Goal: Task Accomplishment & Management: Manage account settings

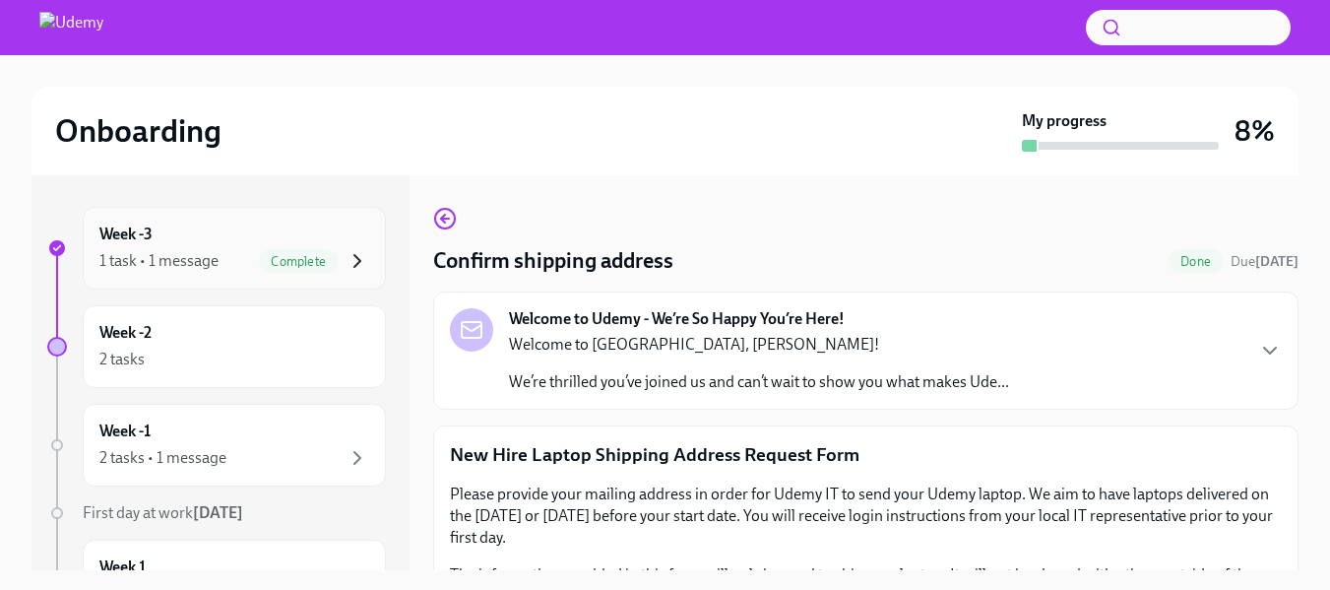
click at [346, 265] on icon "button" at bounding box center [358, 261] width 24 height 24
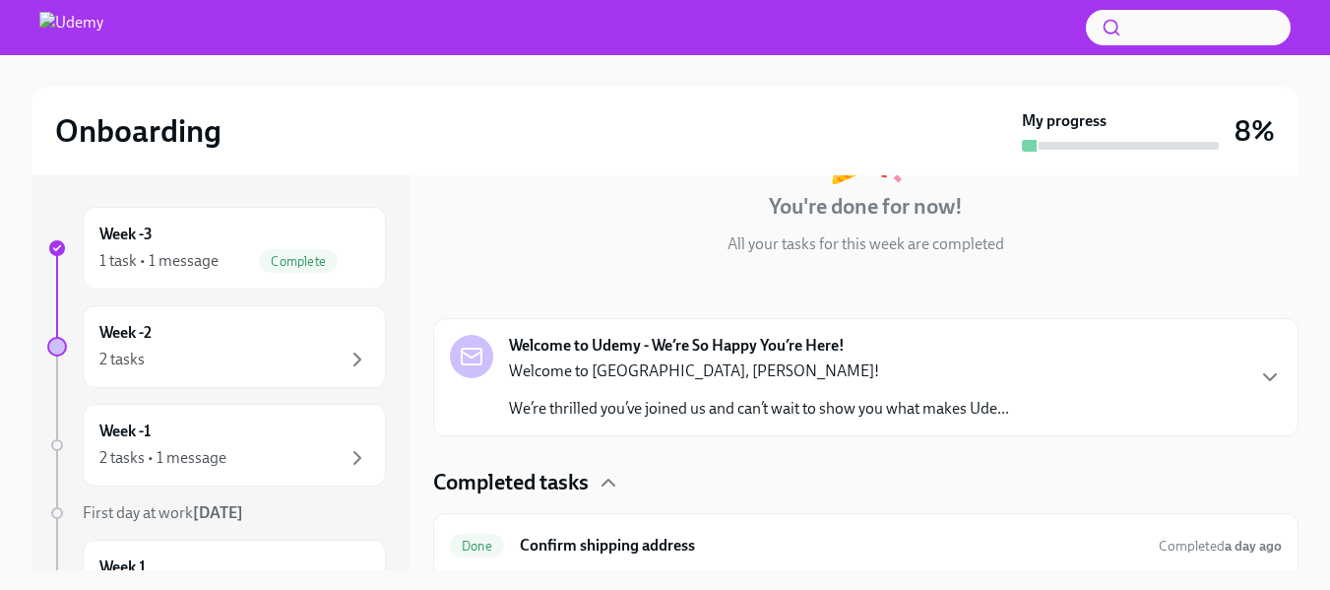
scroll to position [190, 0]
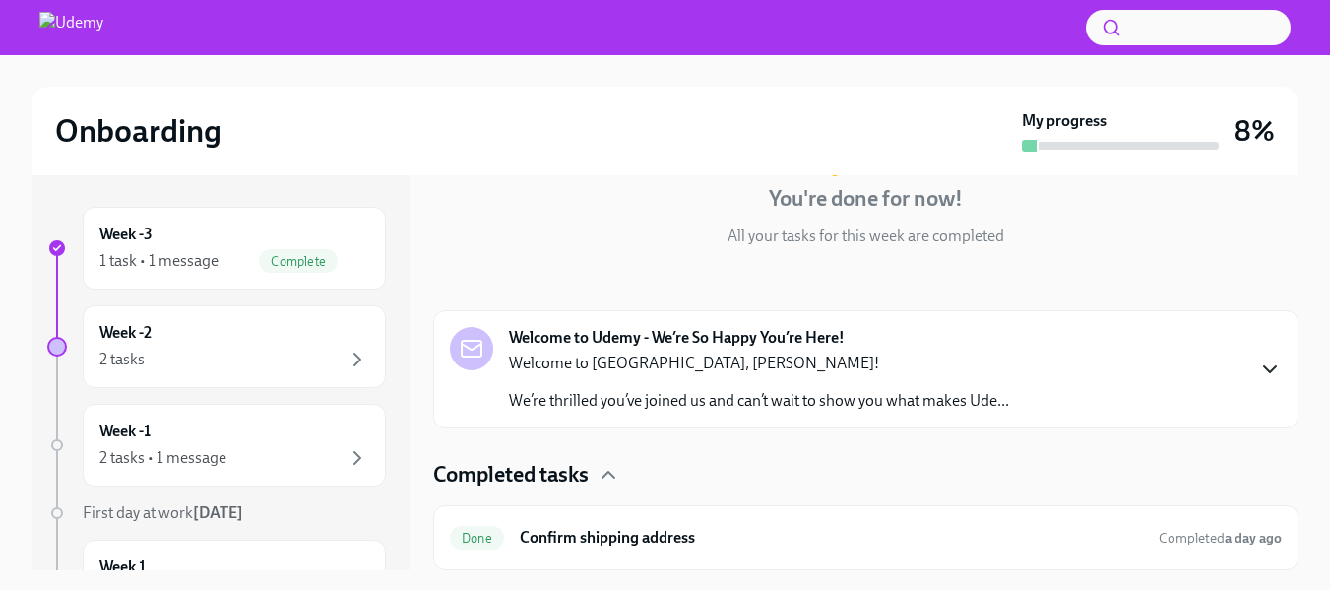
click at [1265, 369] on icon "button" at bounding box center [1270, 369] width 24 height 24
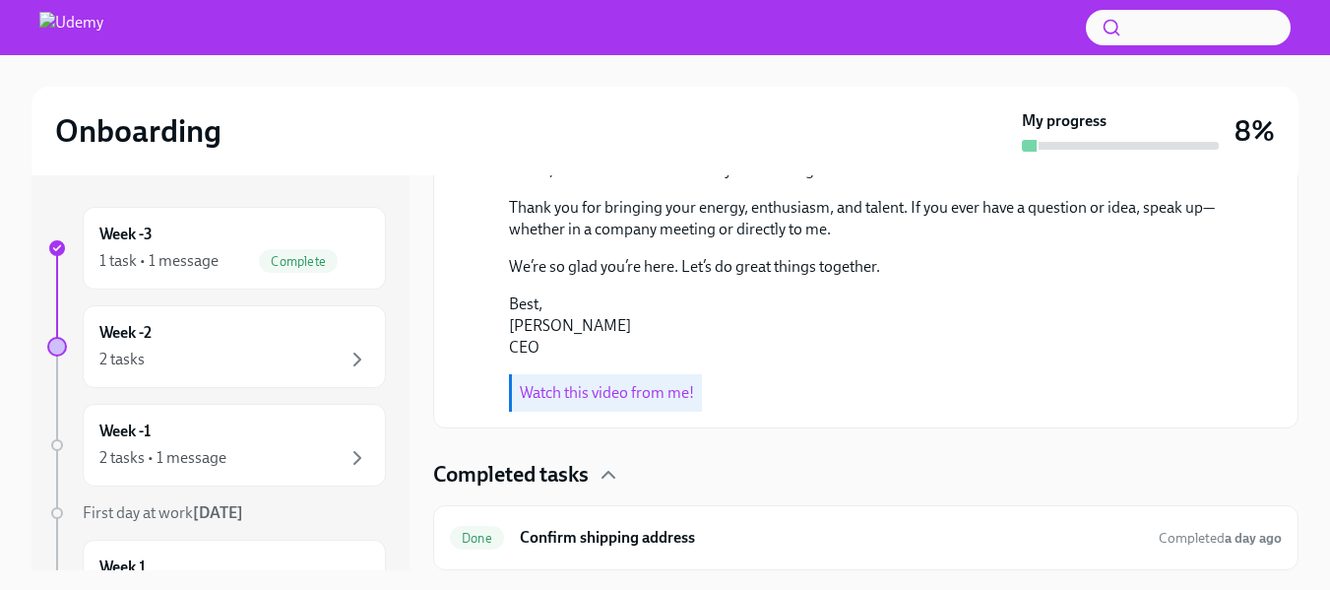
scroll to position [877, 0]
click at [1060, 529] on h6 "Confirm shipping address" at bounding box center [831, 538] width 623 height 22
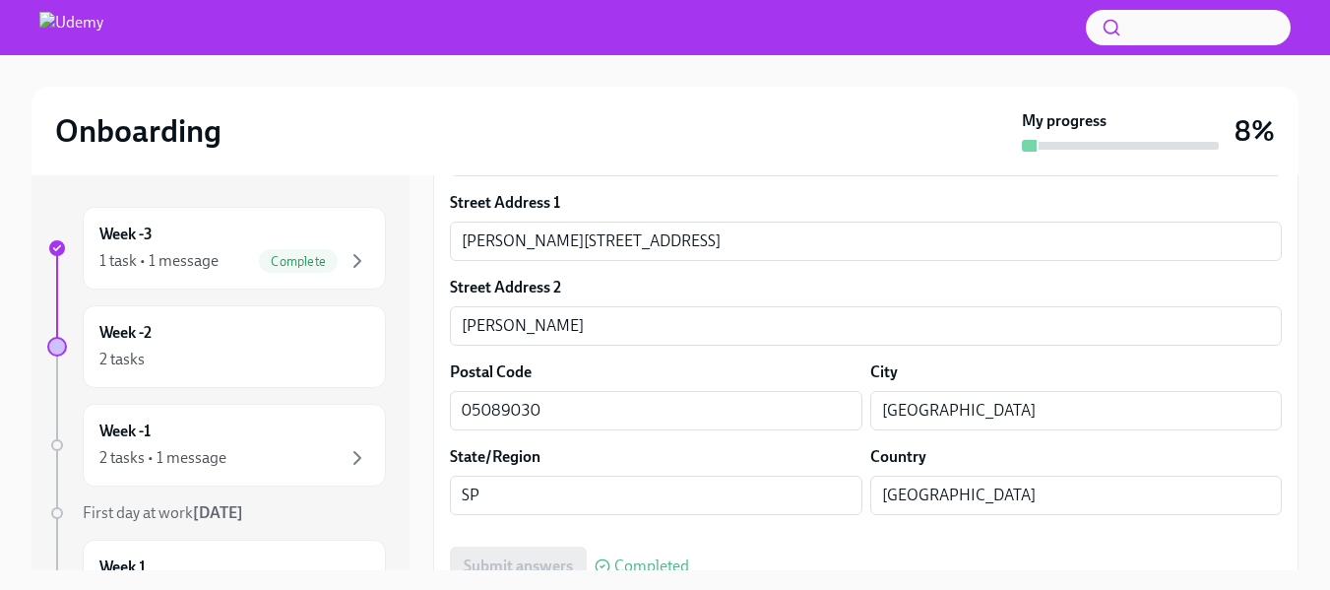
scroll to position [944, 0]
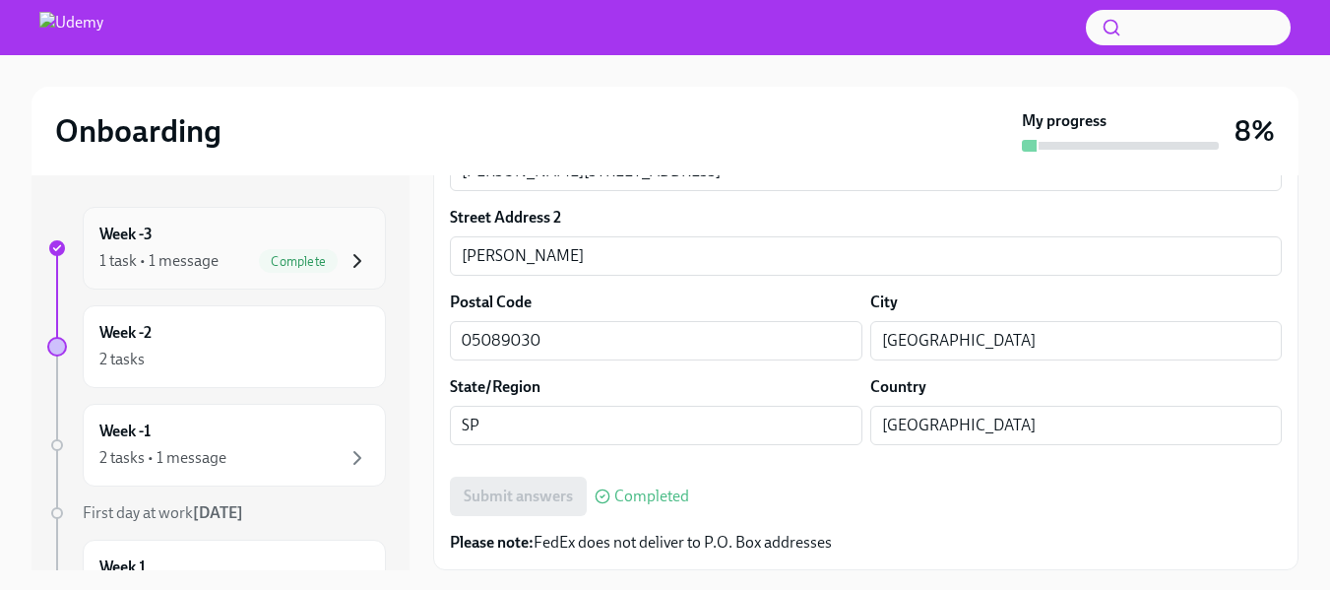
click at [346, 258] on icon "button" at bounding box center [358, 261] width 24 height 24
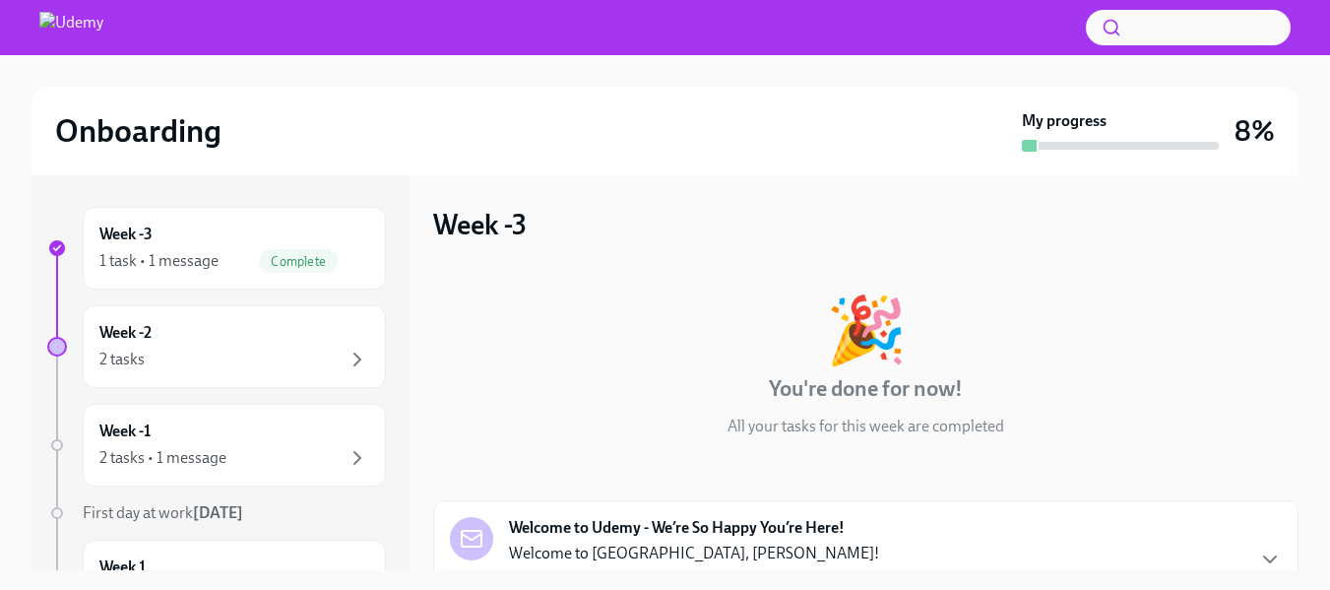
click at [346, 258] on icon "button" at bounding box center [358, 261] width 24 height 24
click at [330, 359] on div "2 tasks" at bounding box center [234, 360] width 270 height 24
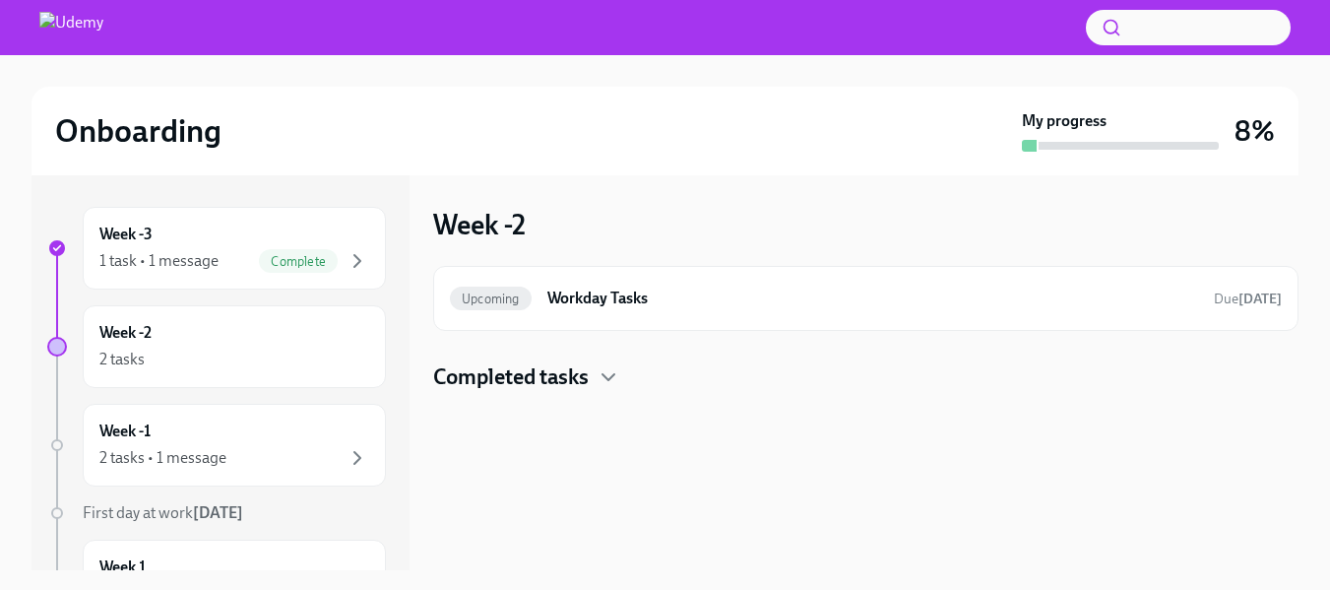
click at [589, 378] on h4 "Completed tasks" at bounding box center [511, 377] width 156 height 30
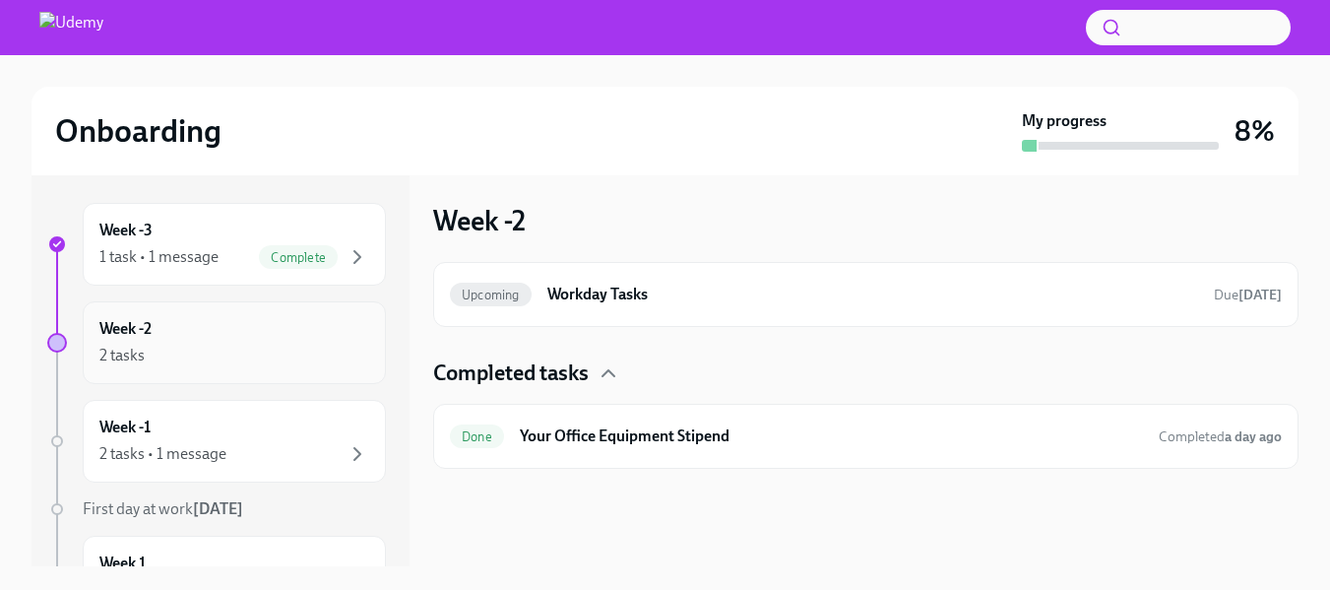
click at [231, 340] on div "Week -2 2 tasks" at bounding box center [234, 342] width 270 height 49
click at [770, 290] on h6 "Workday Tasks" at bounding box center [872, 295] width 651 height 22
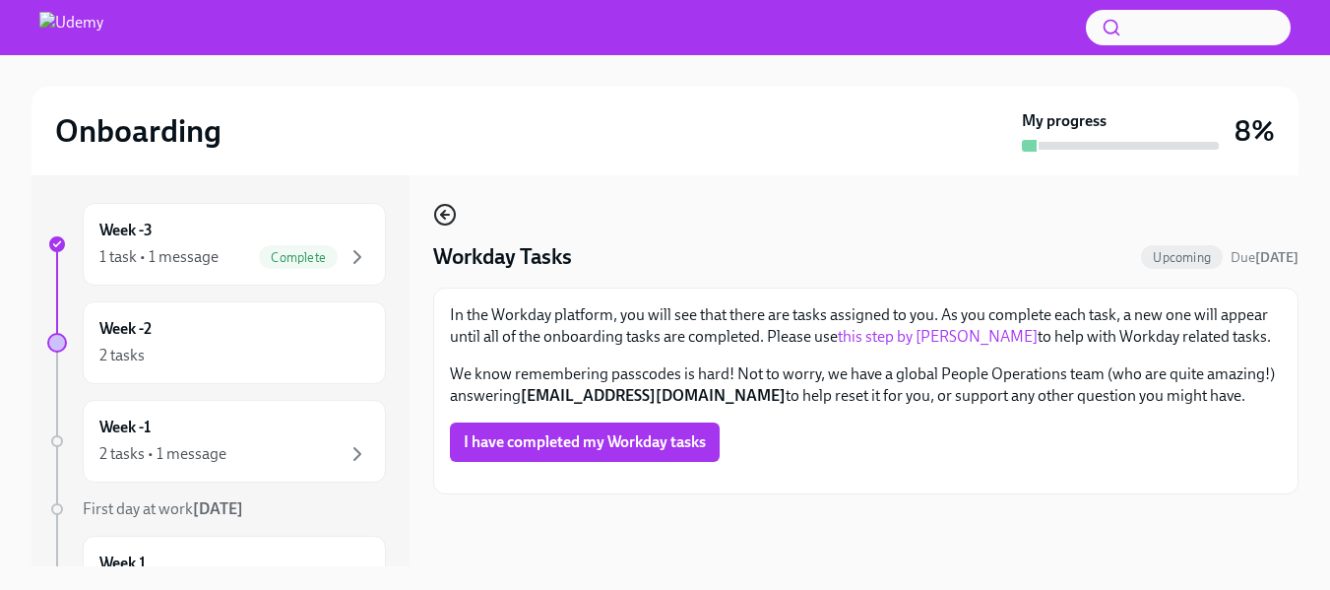
click at [444, 221] on icon "button" at bounding box center [445, 215] width 24 height 24
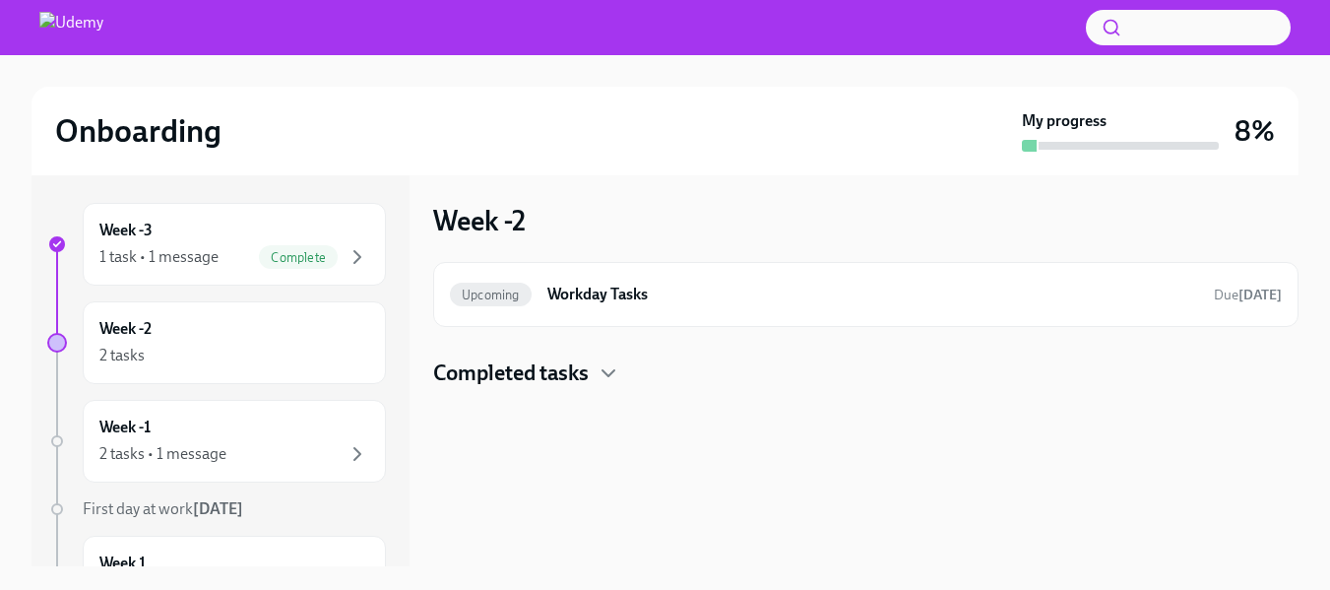
click at [557, 368] on h4 "Completed tasks" at bounding box center [511, 373] width 156 height 30
click at [298, 450] on div "2 tasks • 1 message" at bounding box center [234, 454] width 270 height 24
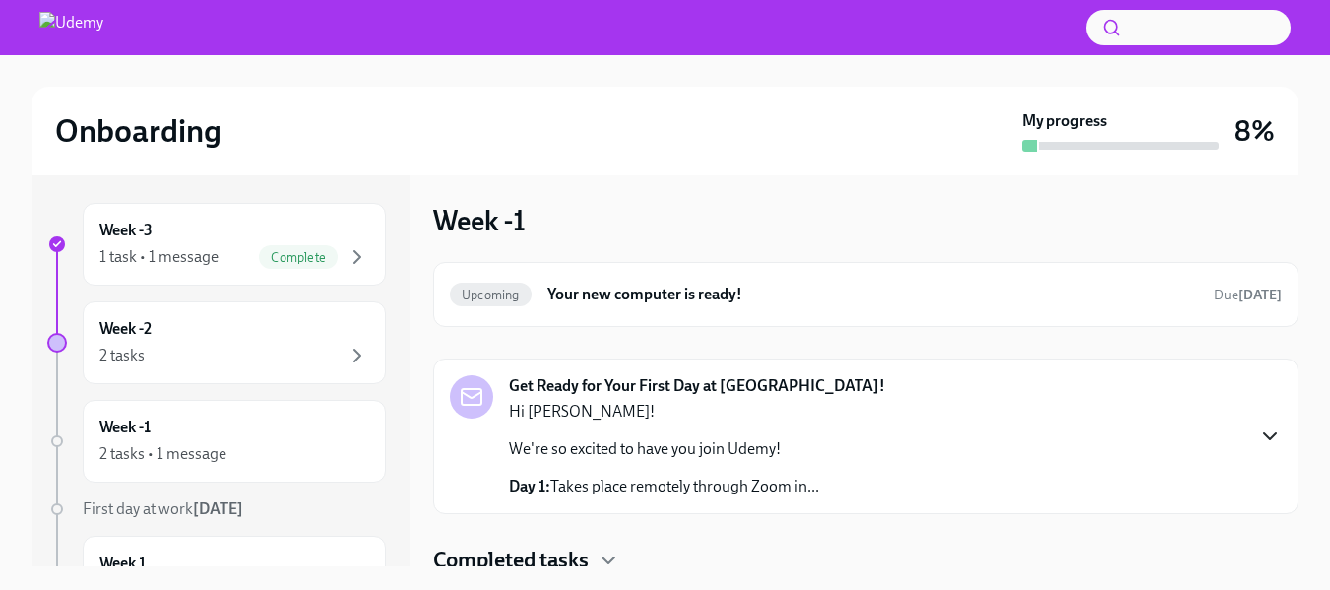
click at [1258, 434] on icon "button" at bounding box center [1270, 436] width 24 height 24
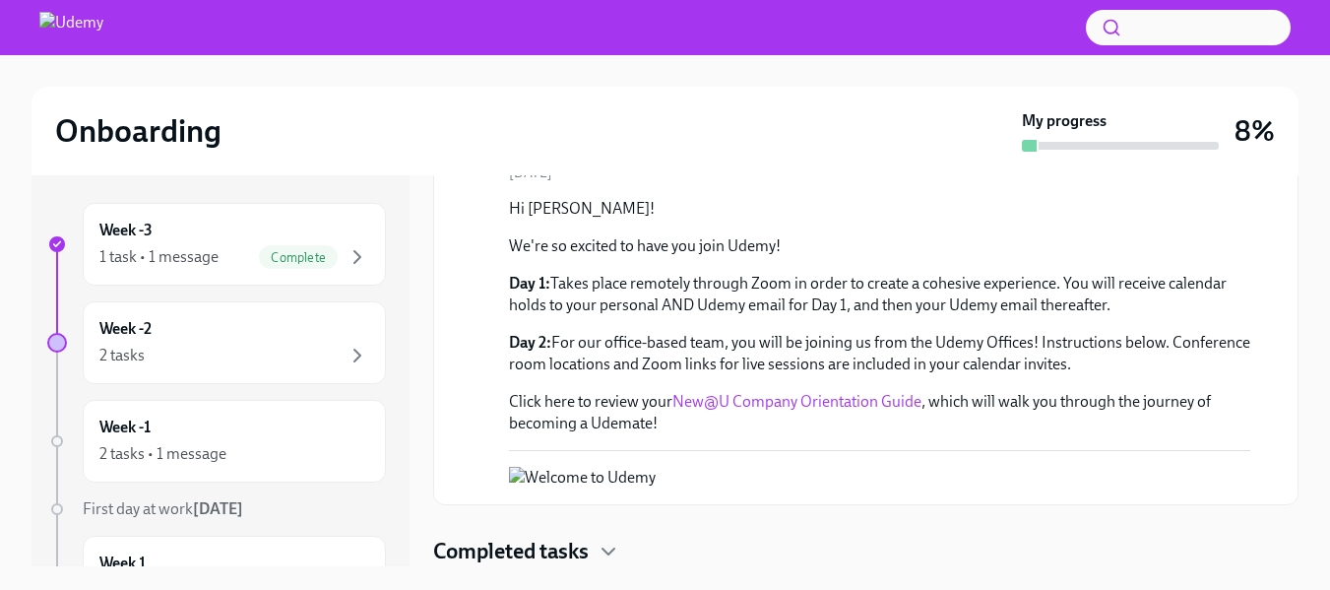
scroll to position [547, 0]
click at [588, 570] on div "Onboarding My progress 8% Week -3 1 task • 1 message Complete Week -2 2 tasks W…" at bounding box center [665, 320] width 1330 height 539
click at [585, 548] on h4 "Completed tasks" at bounding box center [511, 552] width 156 height 30
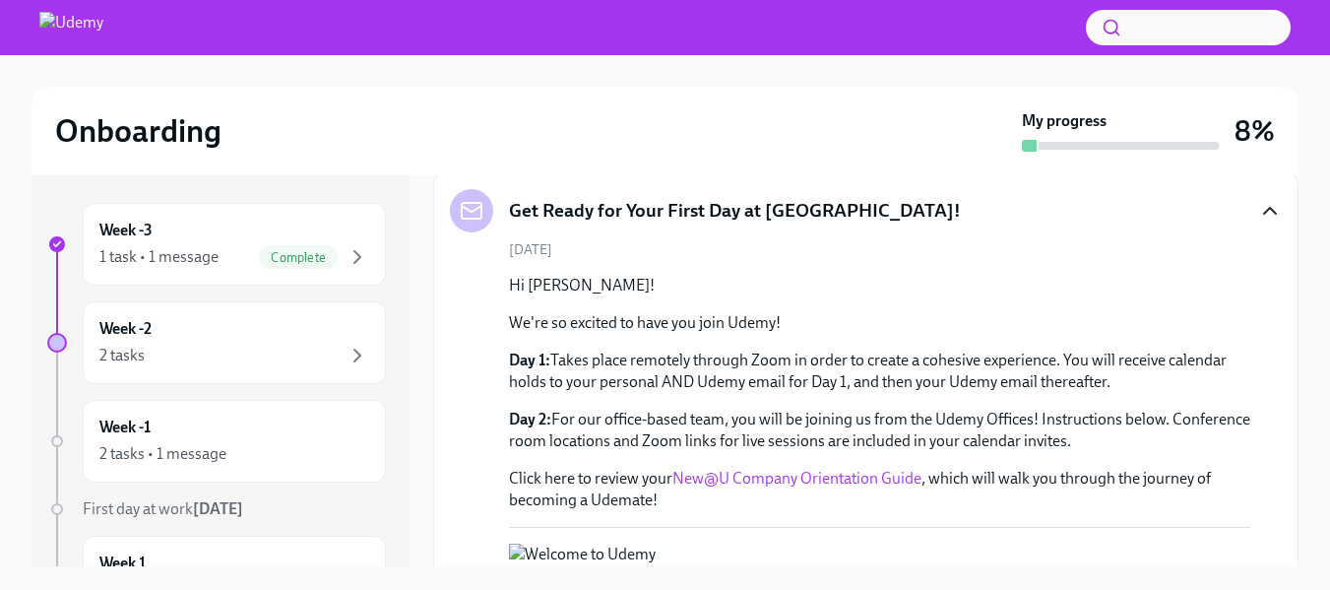
scroll to position [0, 0]
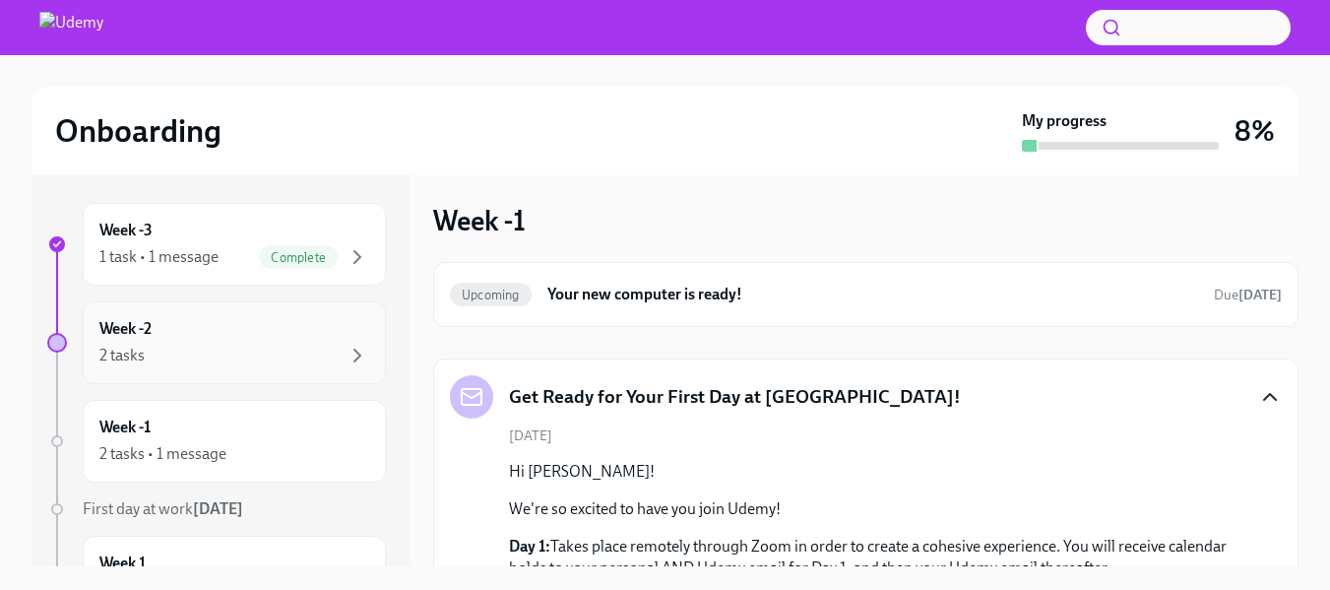
click at [284, 360] on div "2 tasks" at bounding box center [234, 356] width 270 height 24
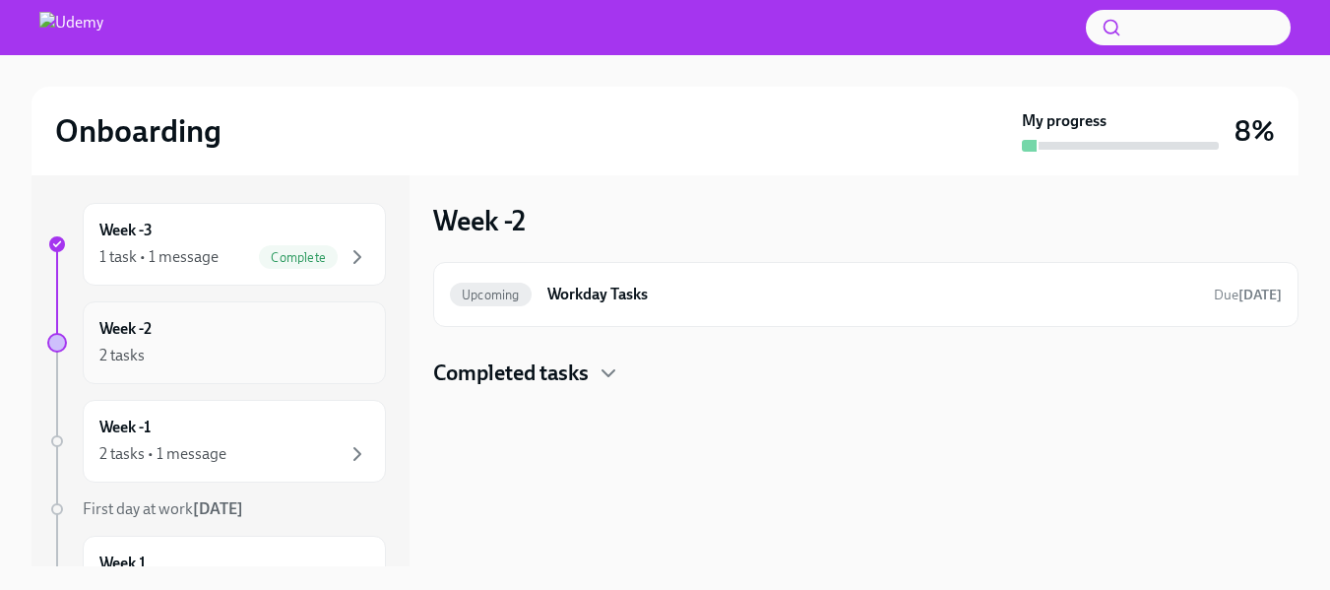
click at [284, 360] on div "2 tasks" at bounding box center [234, 356] width 270 height 24
click at [616, 377] on icon "button" at bounding box center [609, 373] width 24 height 24
click at [346, 256] on icon "button" at bounding box center [358, 257] width 24 height 24
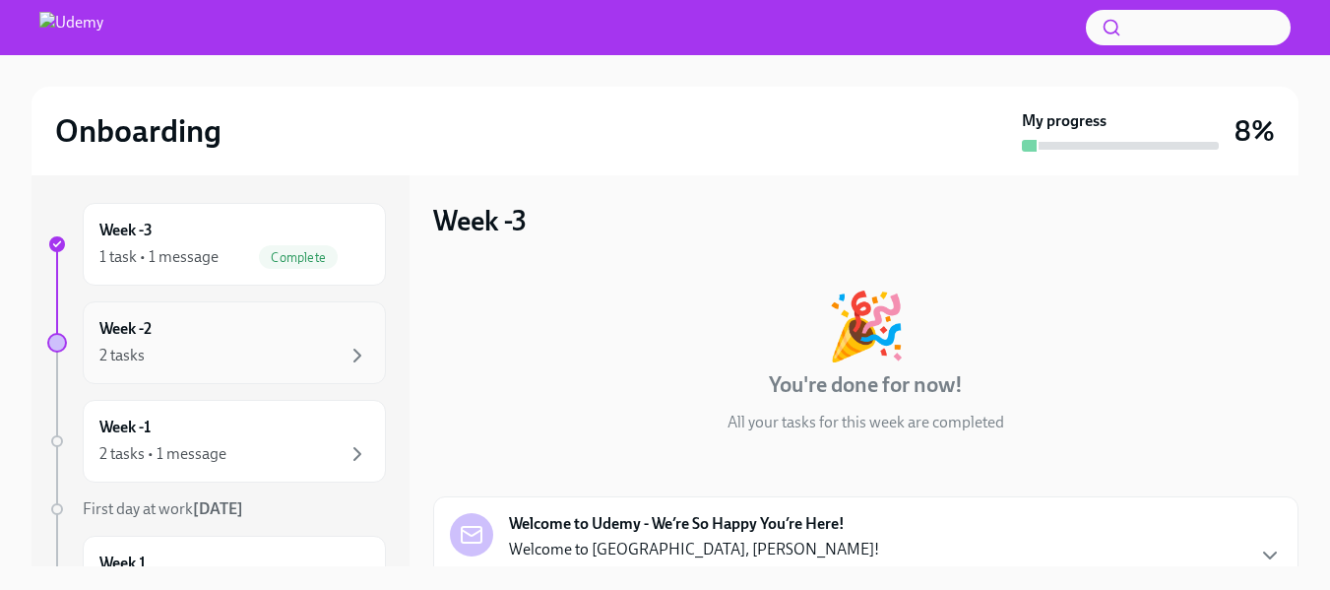
click at [315, 367] on div "Week -2 2 tasks" at bounding box center [234, 342] width 303 height 83
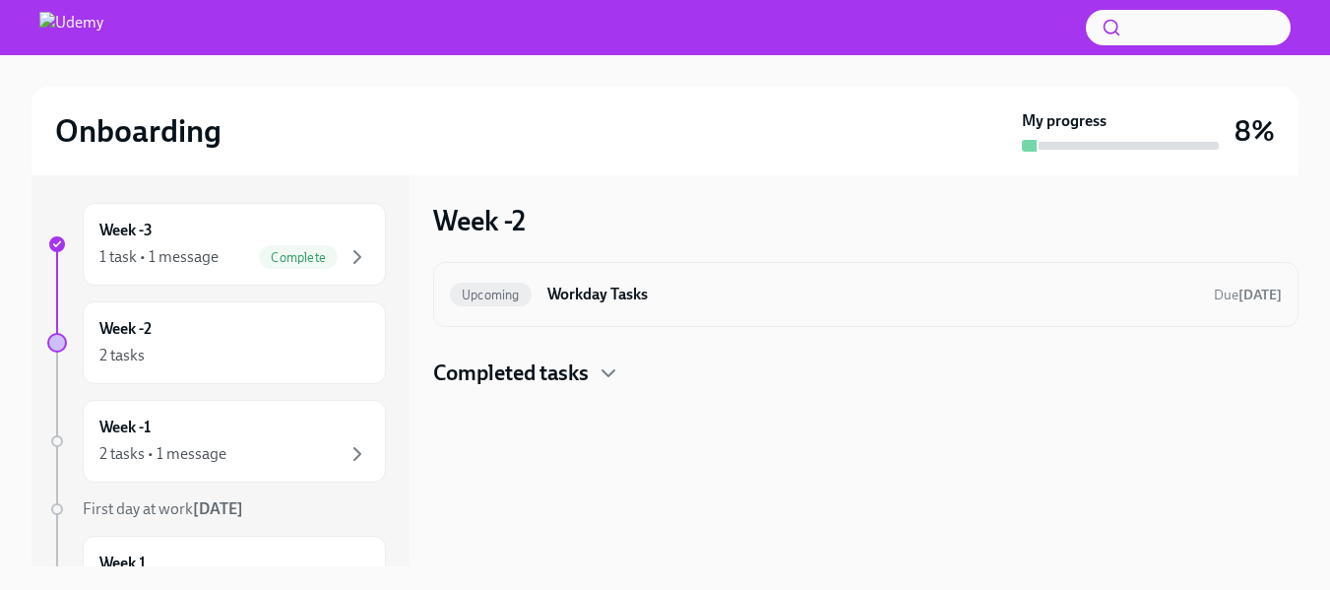
click at [842, 296] on h6 "Workday Tasks" at bounding box center [872, 295] width 651 height 22
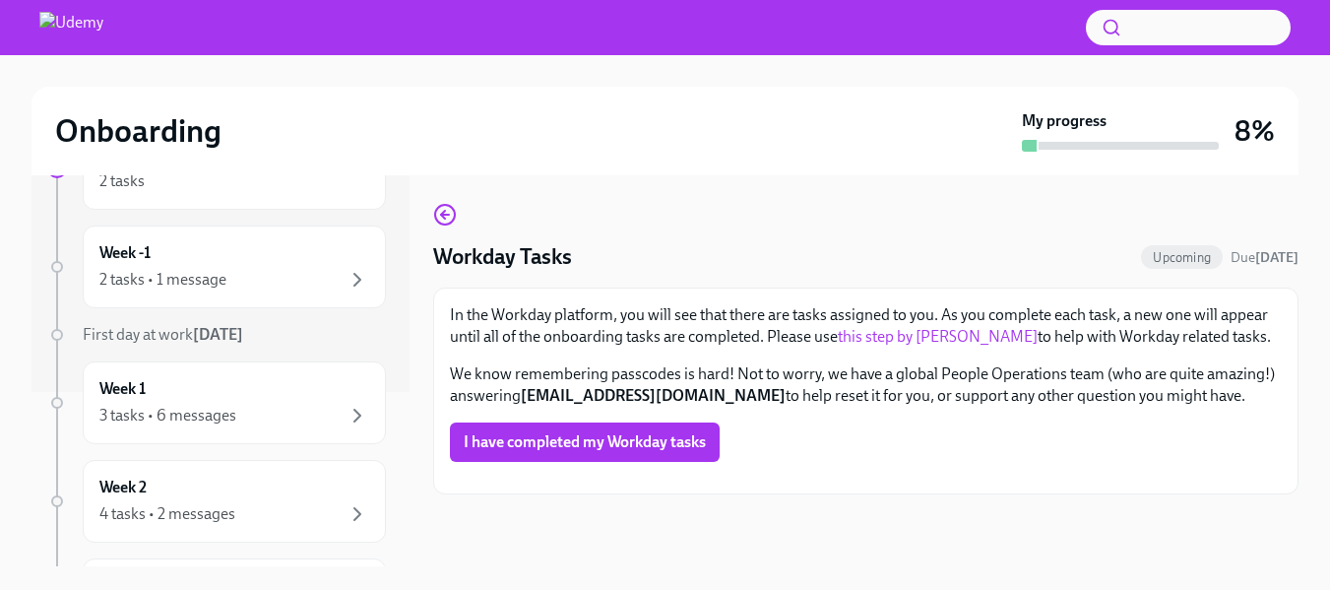
scroll to position [188, 0]
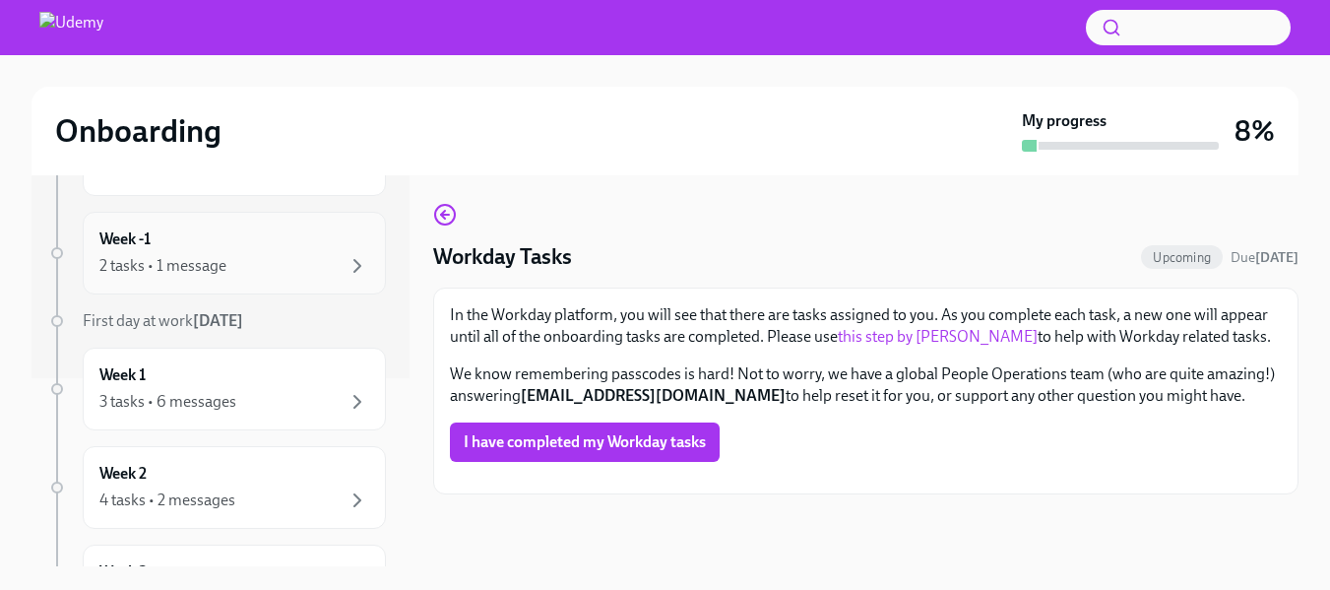
click at [331, 244] on div "Week -1 2 tasks • 1 message" at bounding box center [234, 252] width 270 height 49
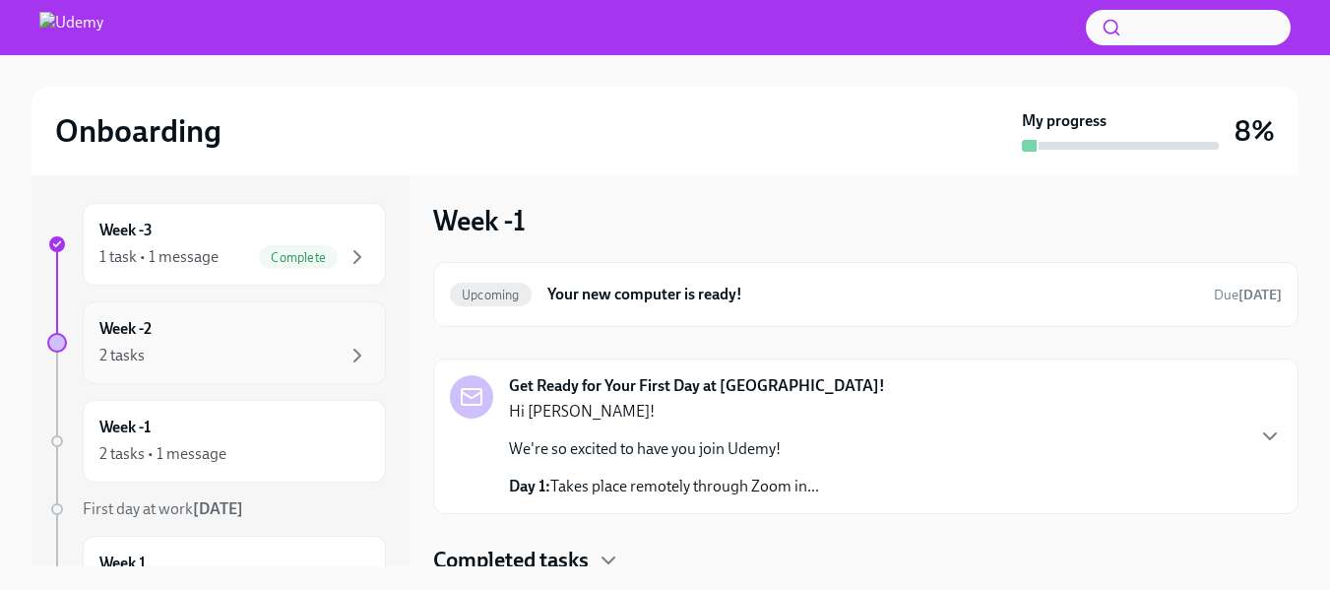
click at [302, 348] on div "2 tasks" at bounding box center [234, 356] width 270 height 24
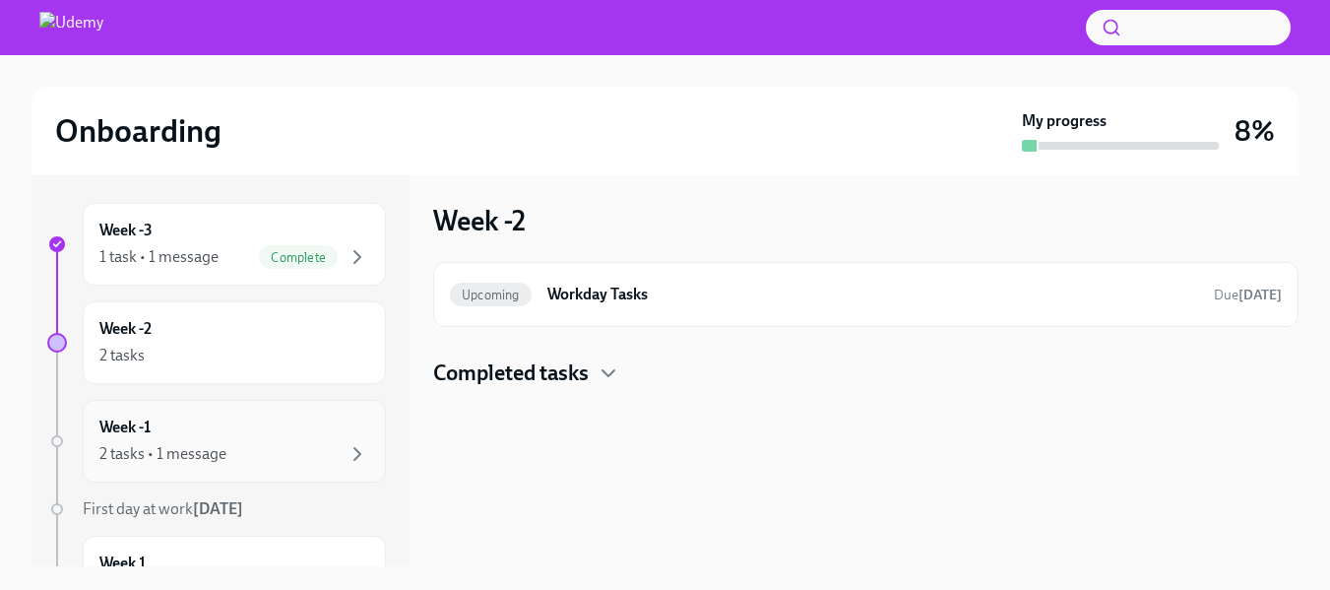
click at [278, 440] on div "Week -1 2 tasks • 1 message" at bounding box center [234, 440] width 270 height 49
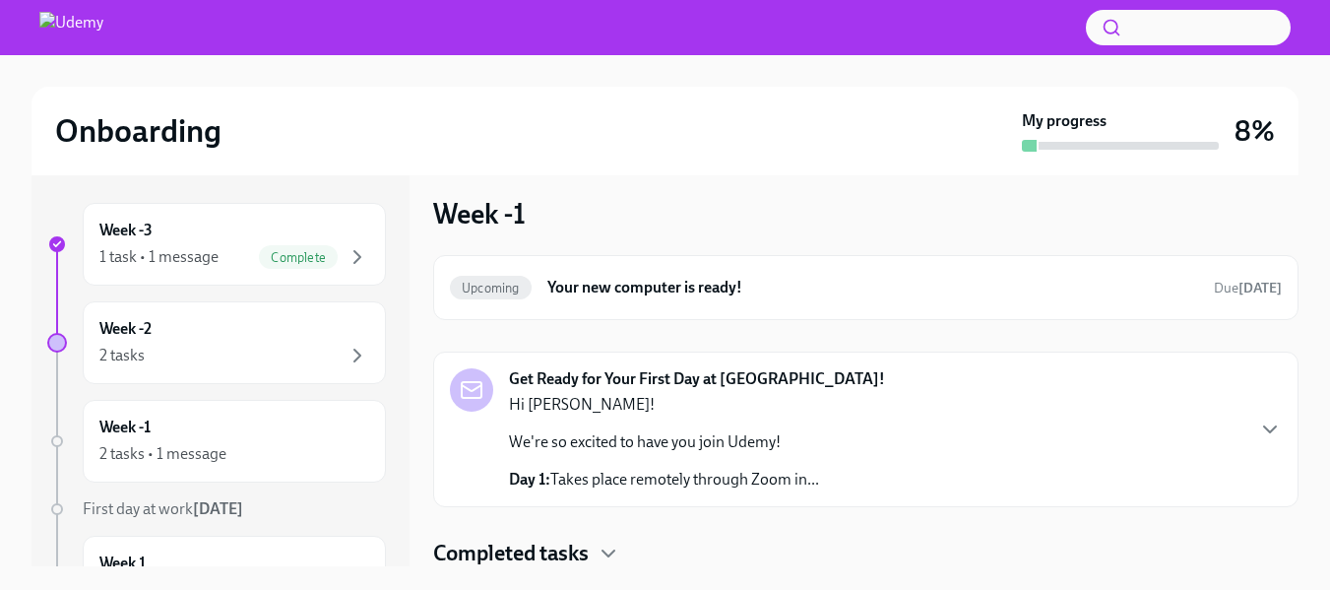
scroll to position [9, 0]
click at [1258, 438] on icon "button" at bounding box center [1270, 428] width 24 height 24
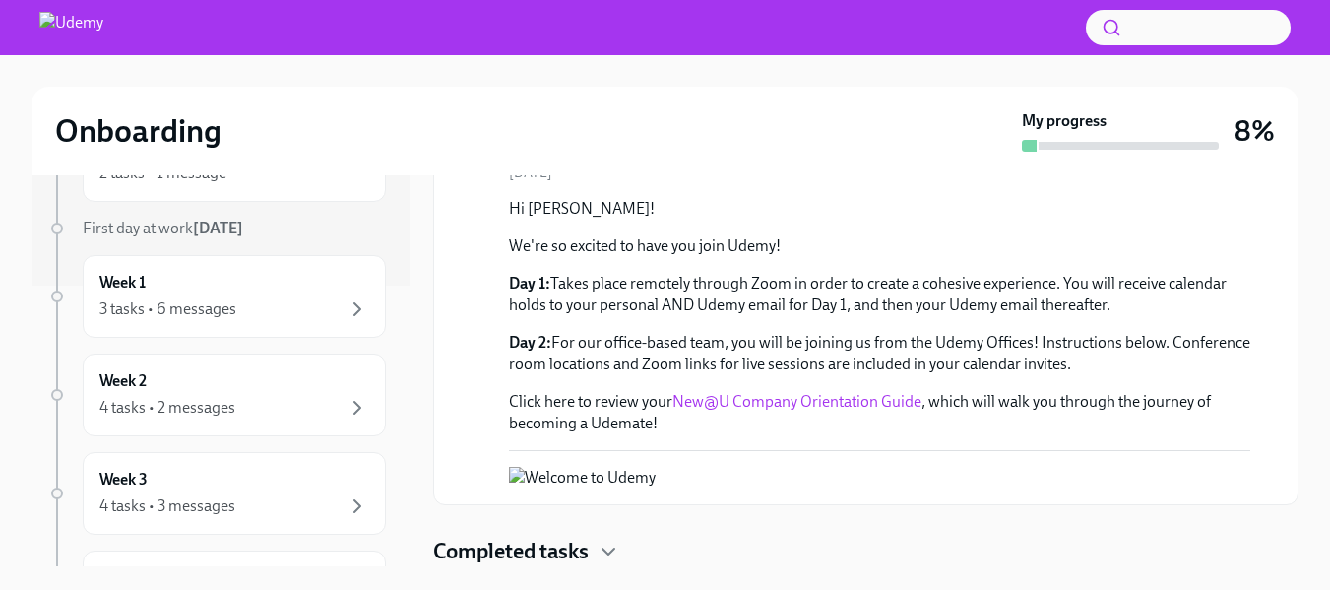
scroll to position [289, 0]
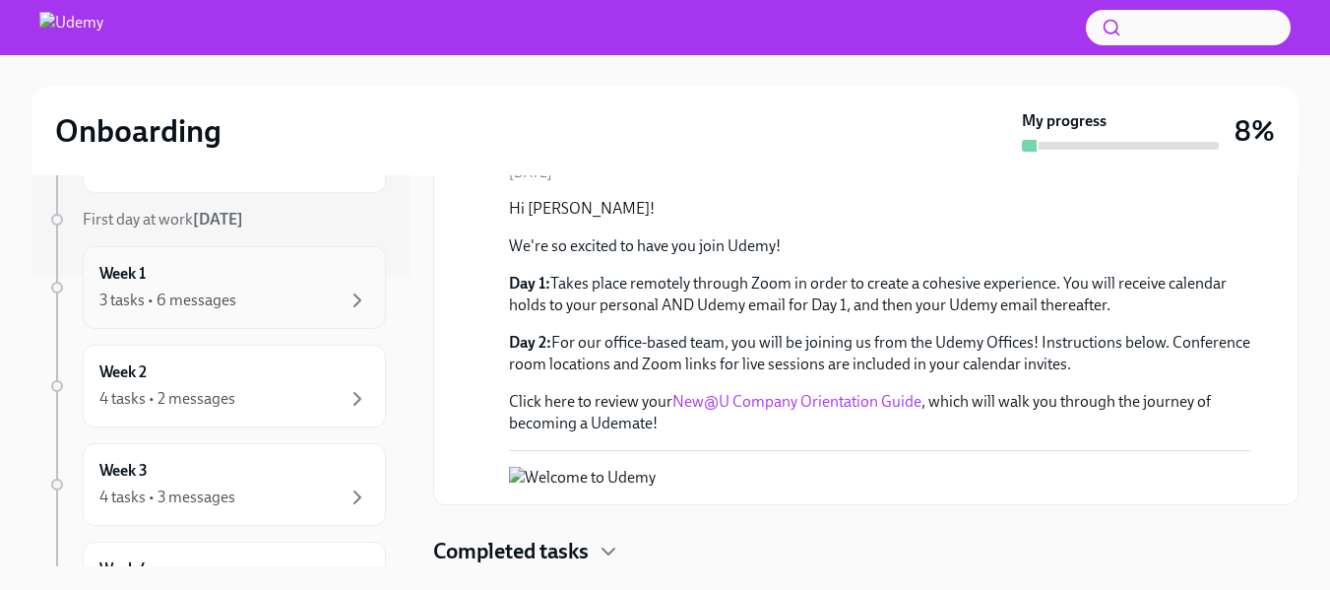
click at [282, 288] on div "3 tasks • 6 messages" at bounding box center [234, 300] width 270 height 24
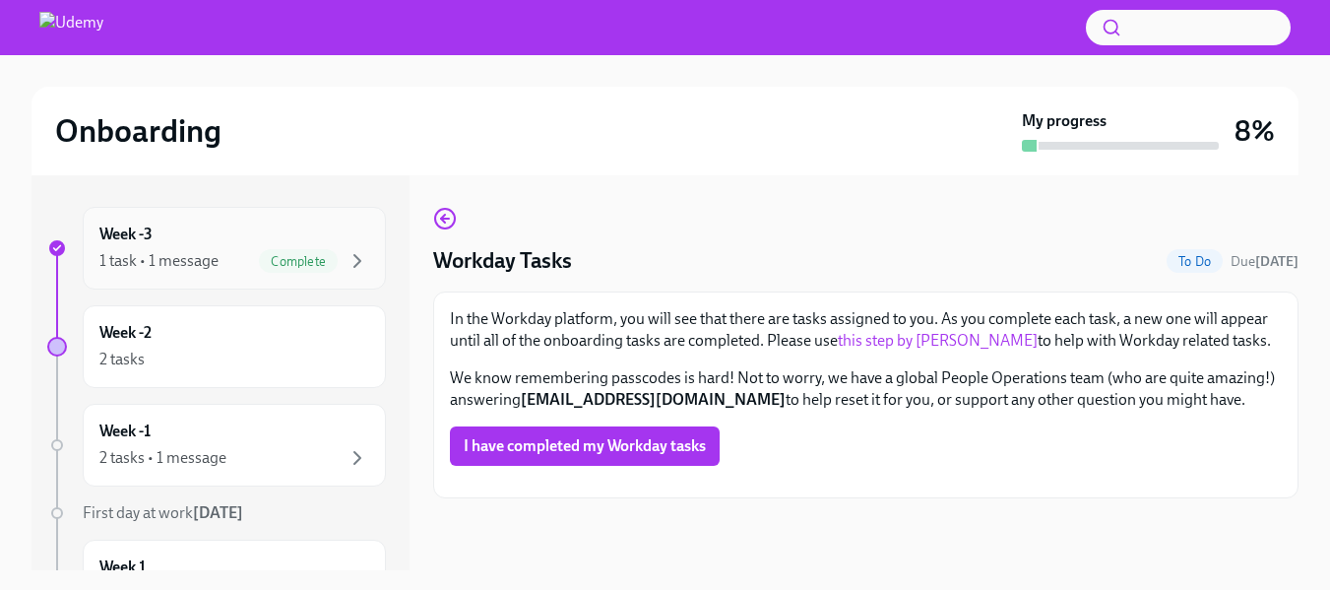
click at [219, 255] on div "1 task • 1 message Complete" at bounding box center [234, 261] width 270 height 24
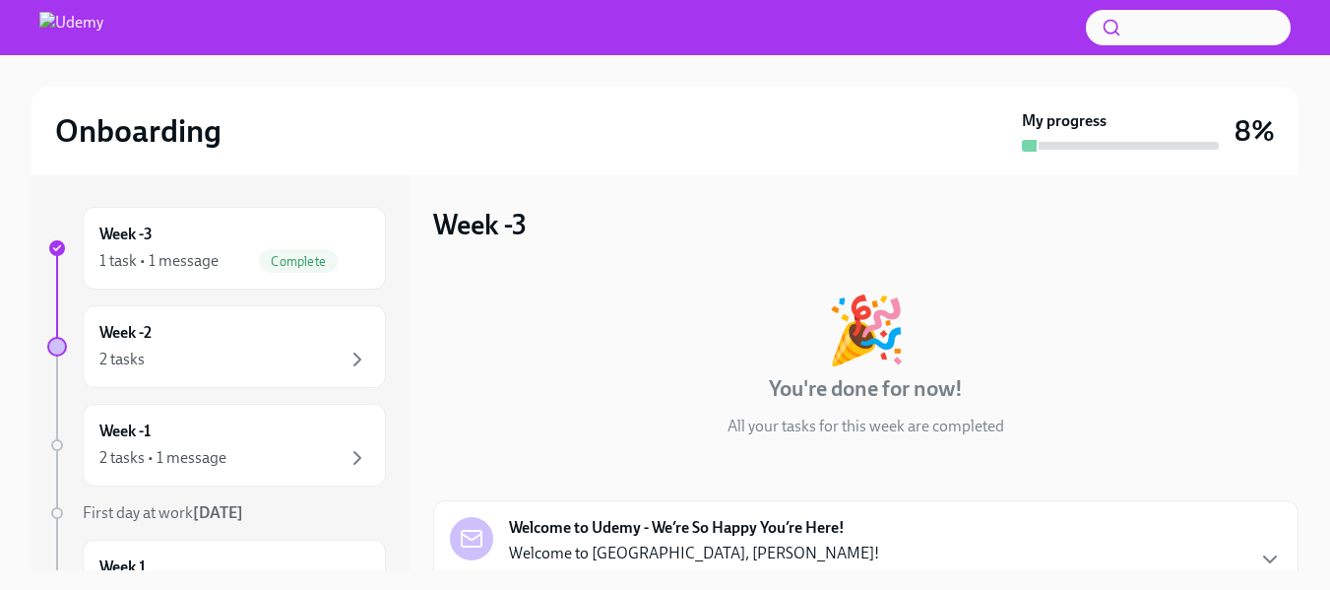
scroll to position [190, 0]
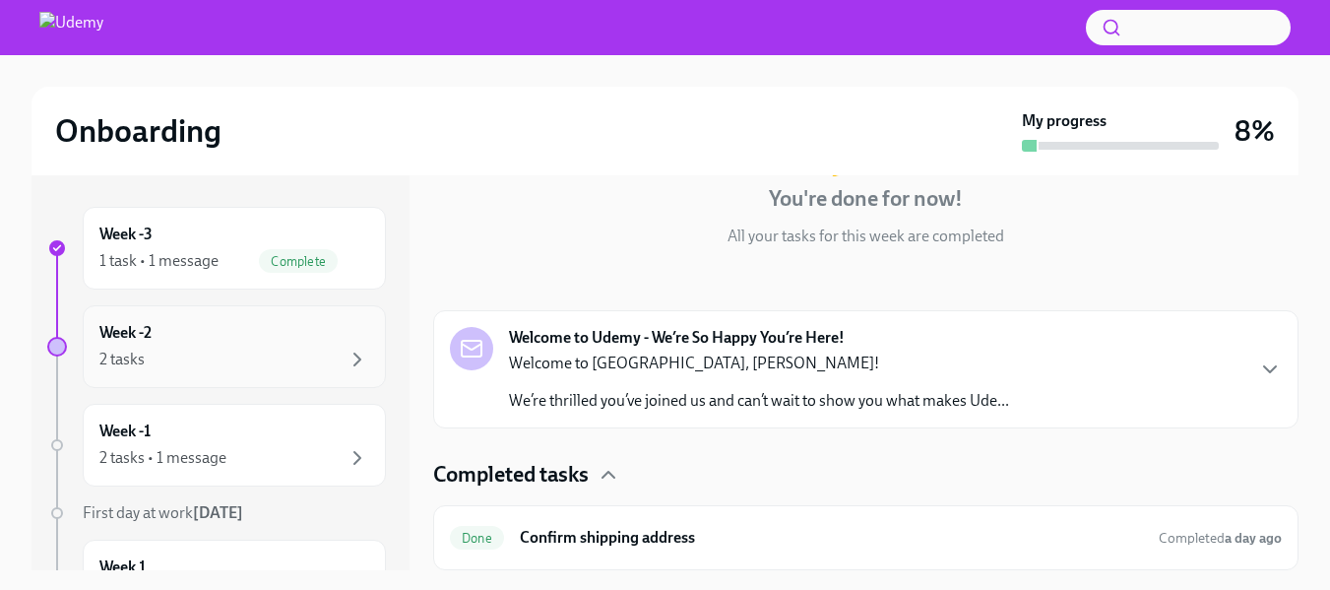
click at [305, 354] on div "2 tasks" at bounding box center [234, 360] width 270 height 24
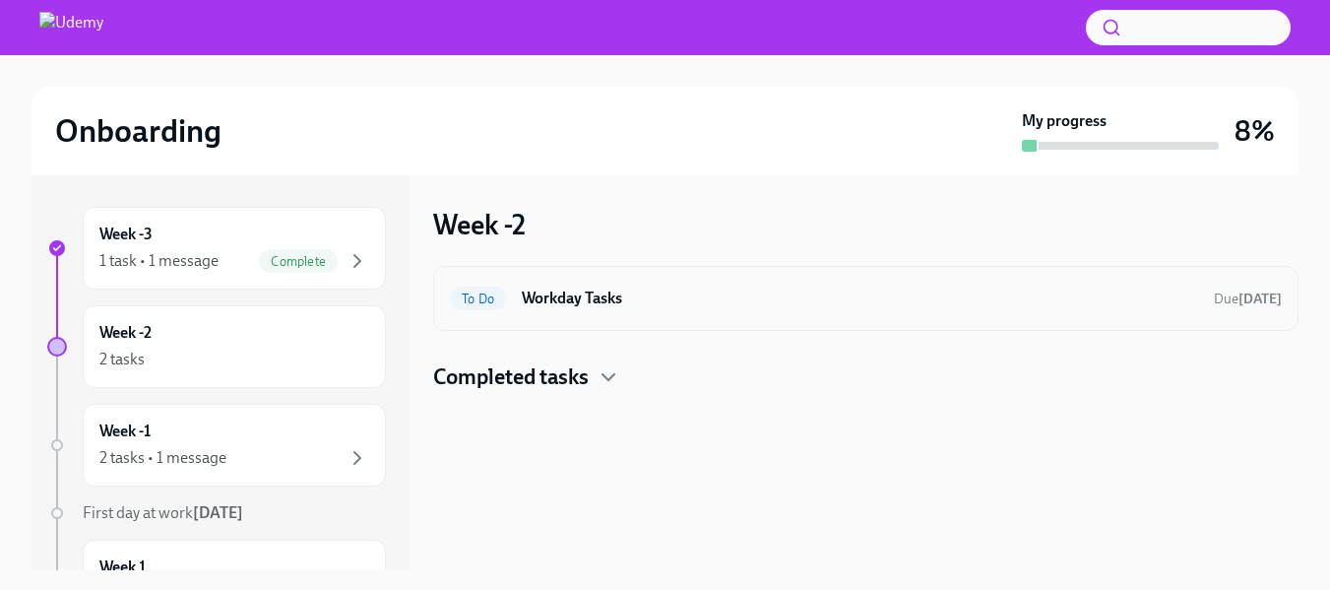
click at [673, 290] on h6 "Workday Tasks" at bounding box center [860, 299] width 676 height 22
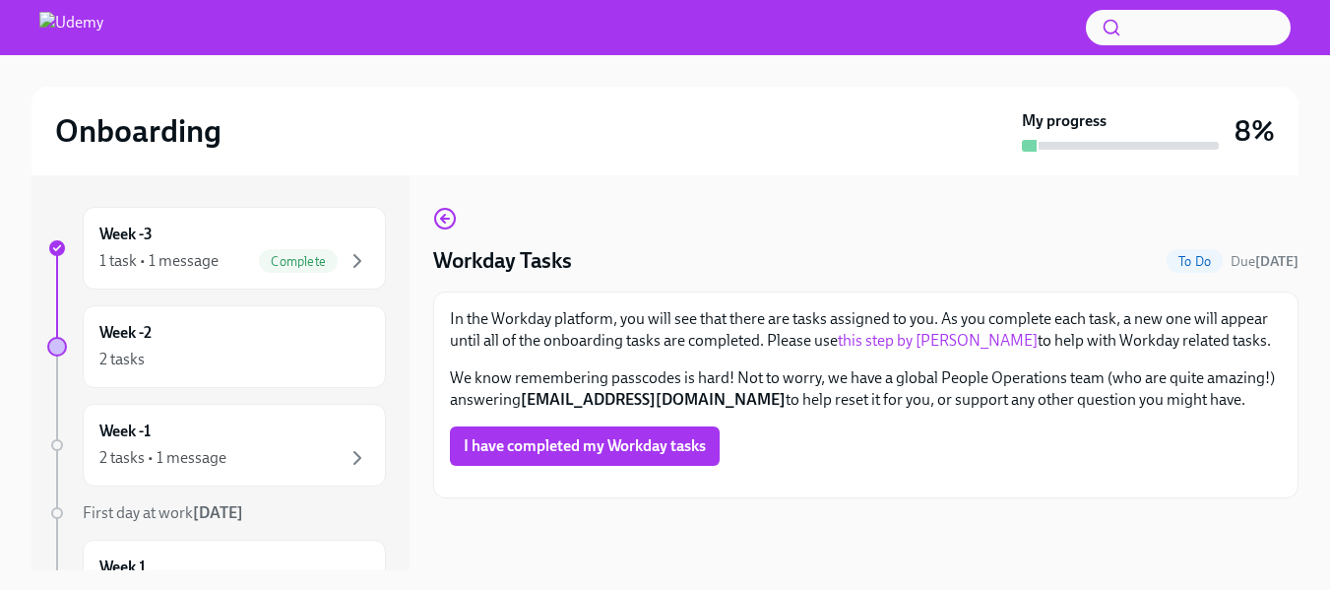
click at [633, 271] on div "Workday Tasks To Do Due [DATE]" at bounding box center [865, 261] width 865 height 30
click at [448, 218] on icon "button" at bounding box center [445, 219] width 24 height 24
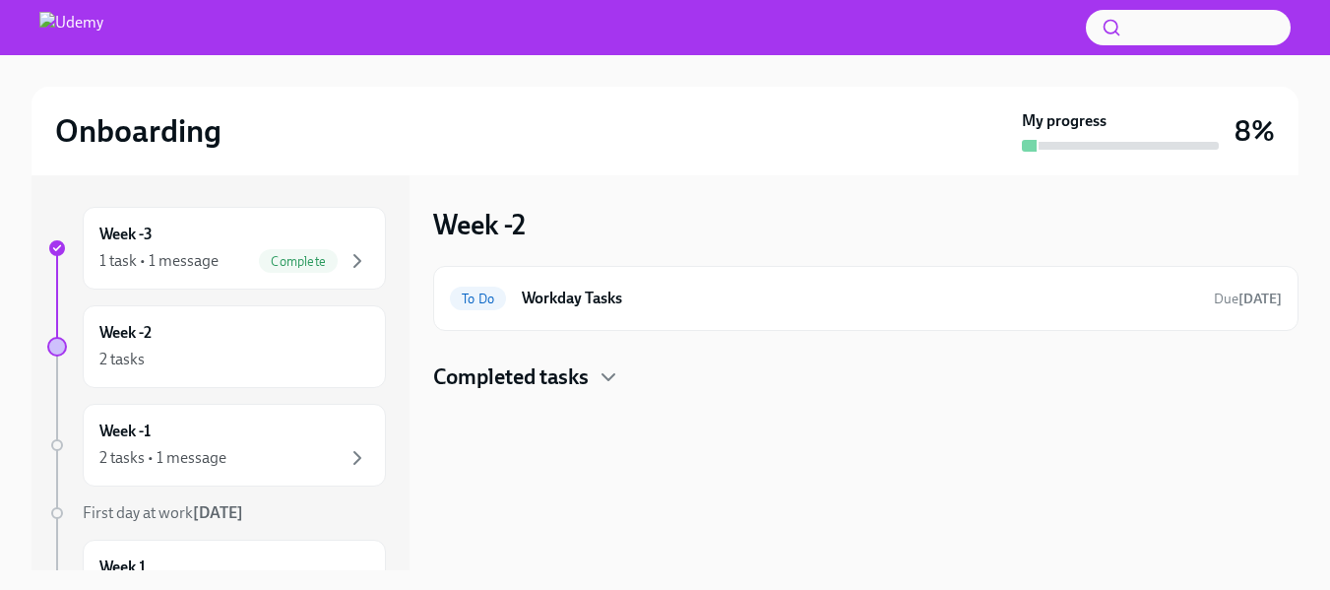
click at [589, 379] on h4 "Completed tasks" at bounding box center [511, 377] width 156 height 30
click at [620, 294] on h6 "Workday Tasks" at bounding box center [860, 299] width 676 height 22
